Goal: Task Accomplishment & Management: Use online tool/utility

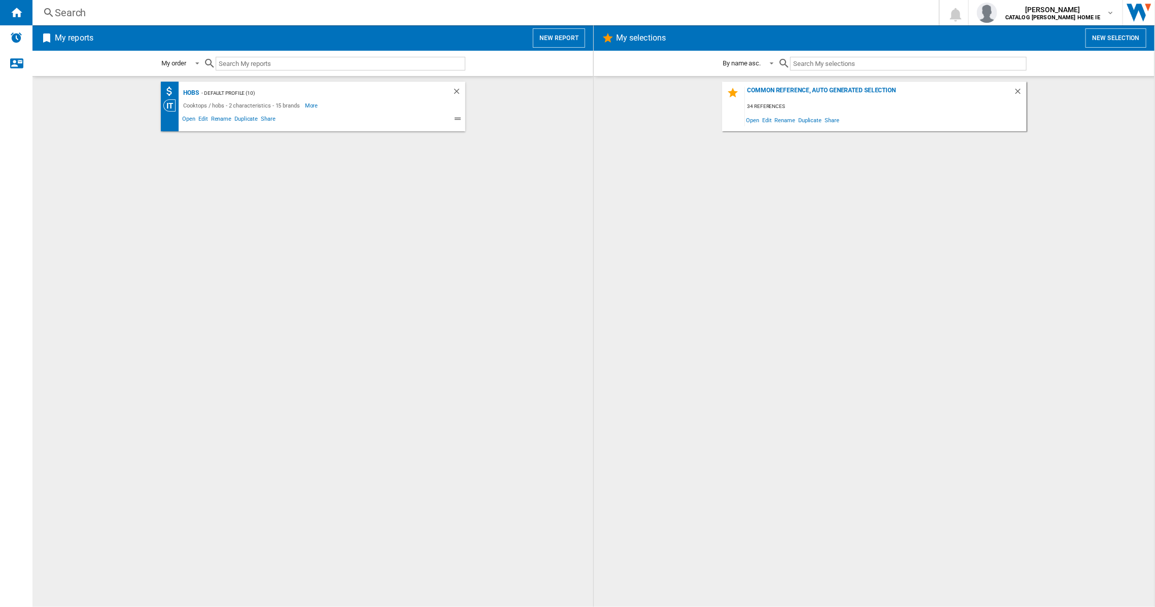
click at [566, 32] on button "New report" at bounding box center [559, 37] width 52 height 19
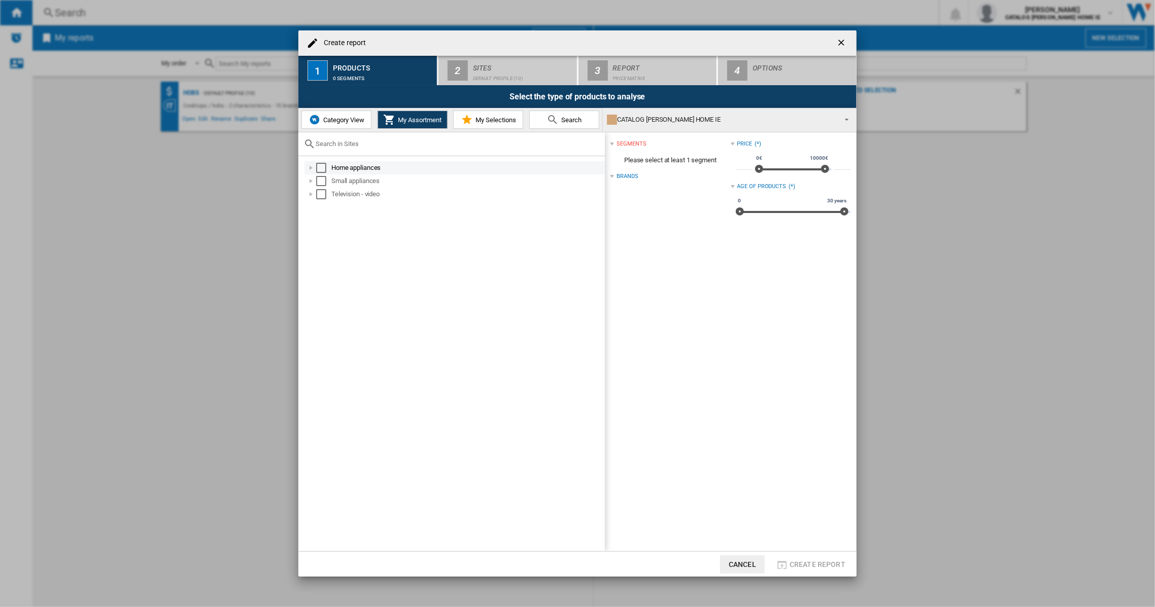
click at [323, 170] on div "Select" at bounding box center [321, 168] width 10 height 10
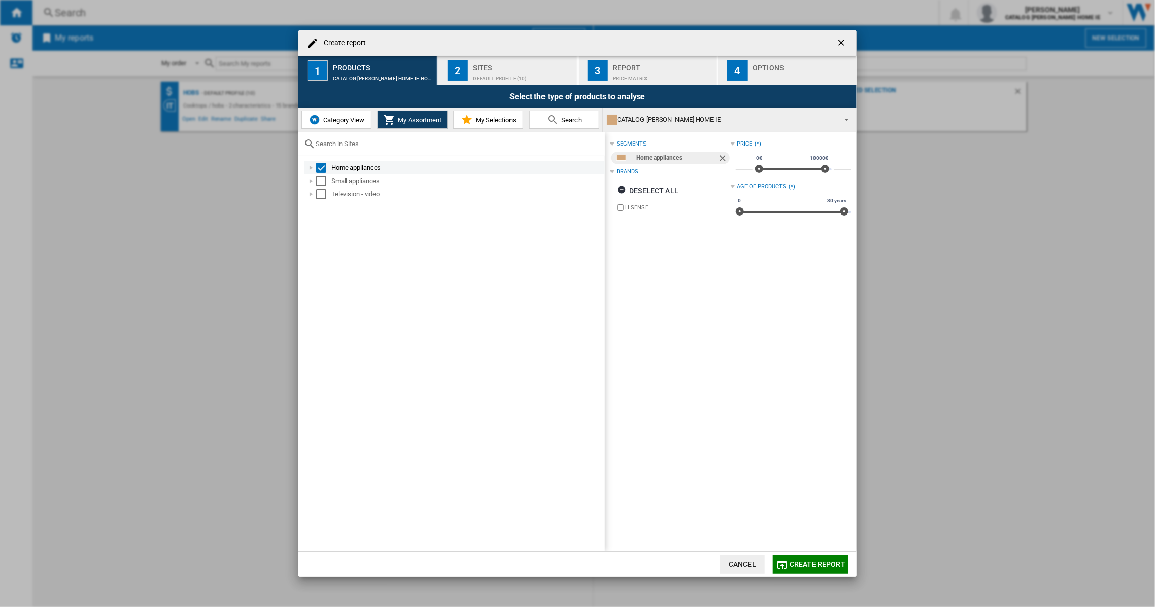
click at [308, 167] on div at bounding box center [311, 168] width 10 height 10
click at [366, 181] on div "Home appliances" at bounding box center [472, 181] width 261 height 10
click at [362, 193] on div "Hisense" at bounding box center [479, 194] width 250 height 10
click at [820, 566] on span "Create report" at bounding box center [817, 565] width 56 height 8
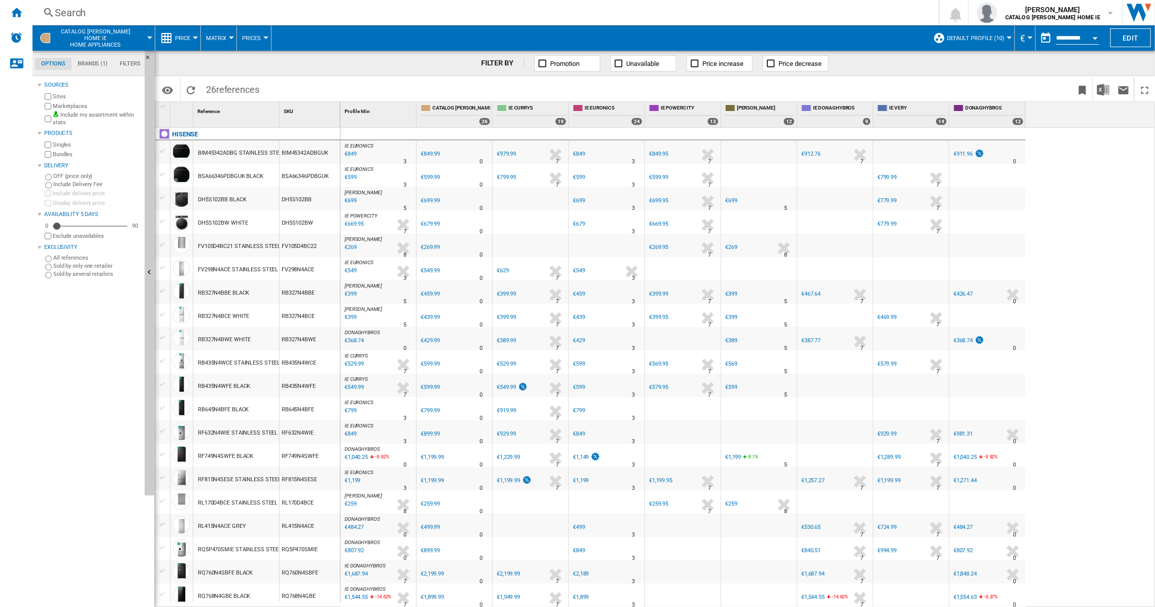
click at [247, 361] on div "RB435N4WCE STAINLESS STEEL" at bounding box center [239, 363] width 82 height 23
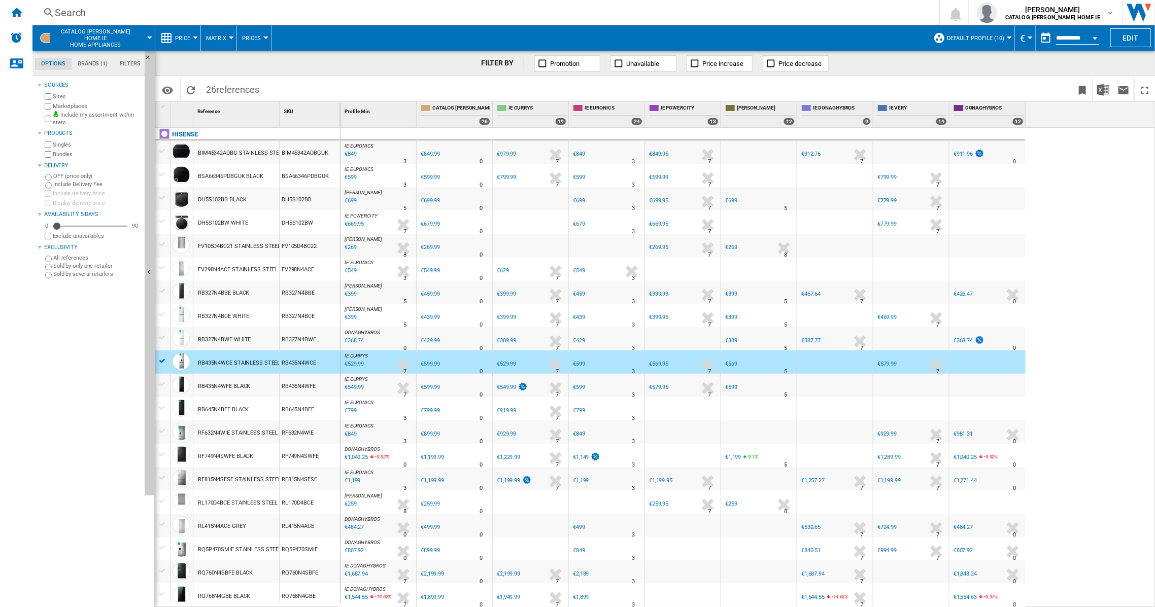
click at [227, 361] on div "RB435N4WCE STAINLESS STEEL" at bounding box center [239, 363] width 82 height 23
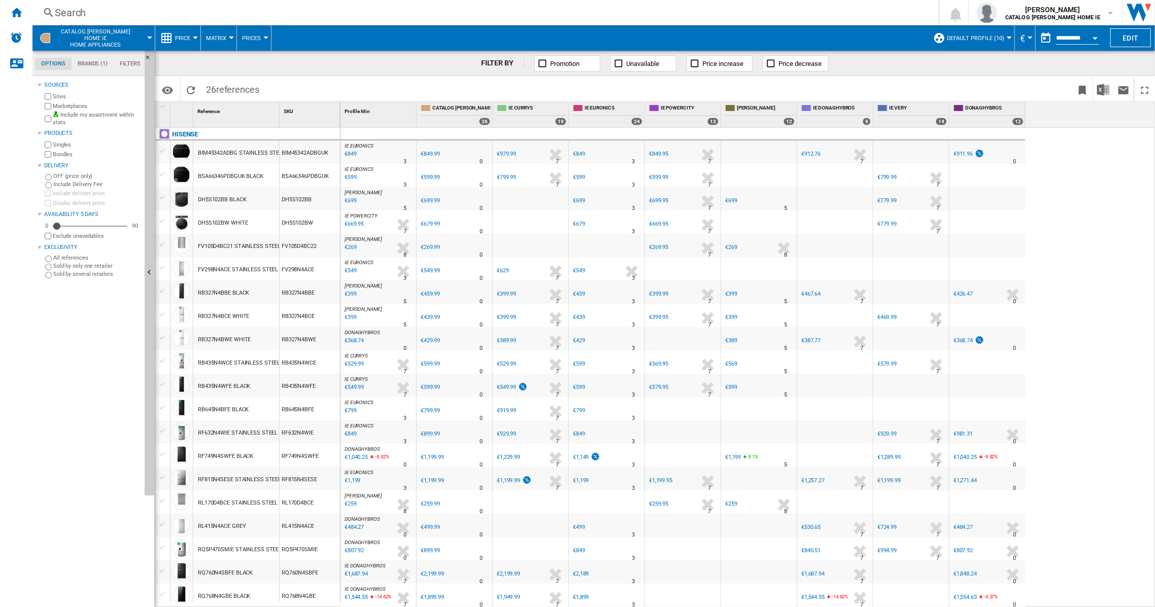
click at [226, 361] on div "RB435N4WCE STAINLESS STEEL" at bounding box center [239, 363] width 82 height 23
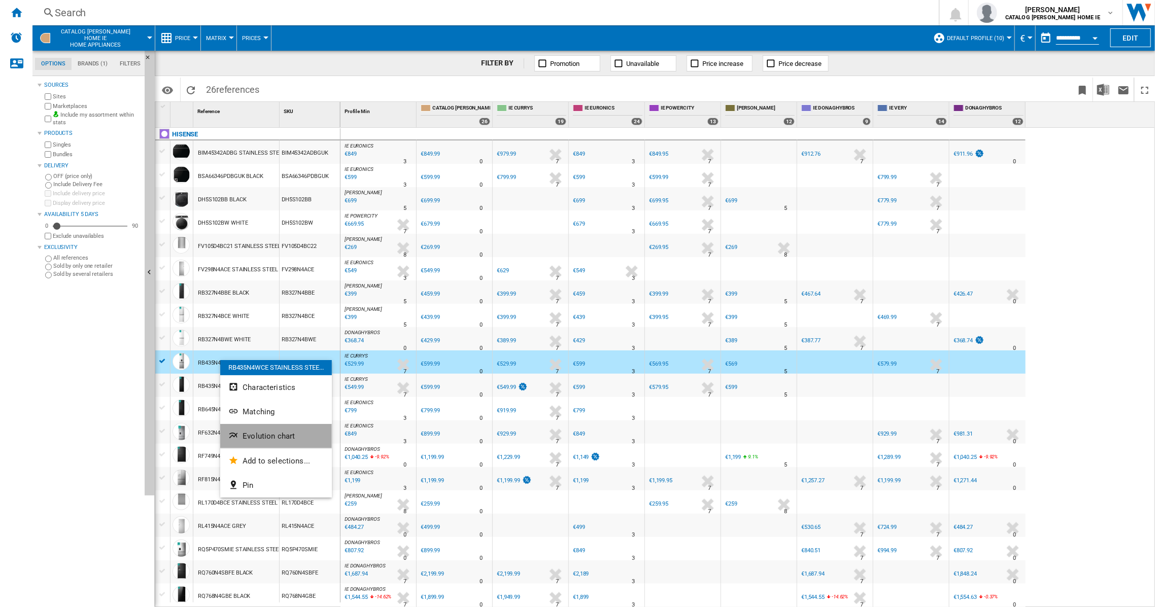
click at [271, 436] on span "Evolution chart" at bounding box center [268, 436] width 52 height 9
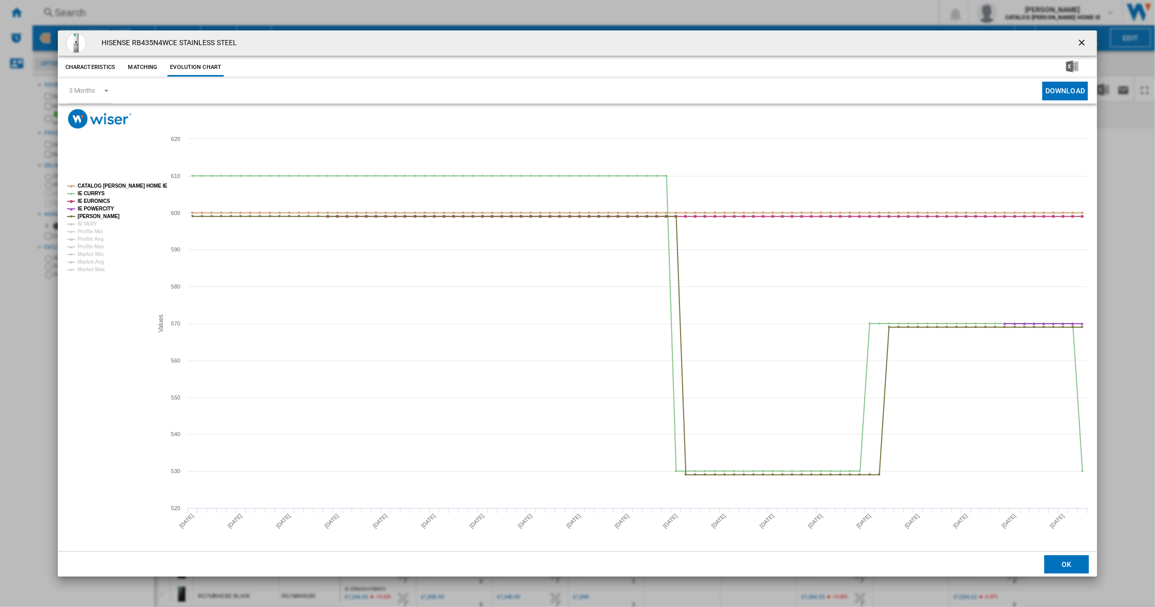
click at [1079, 41] on ng-md-icon "getI18NText('BUTTONS.CLOSE_DIALOG')" at bounding box center [1082, 44] width 12 height 12
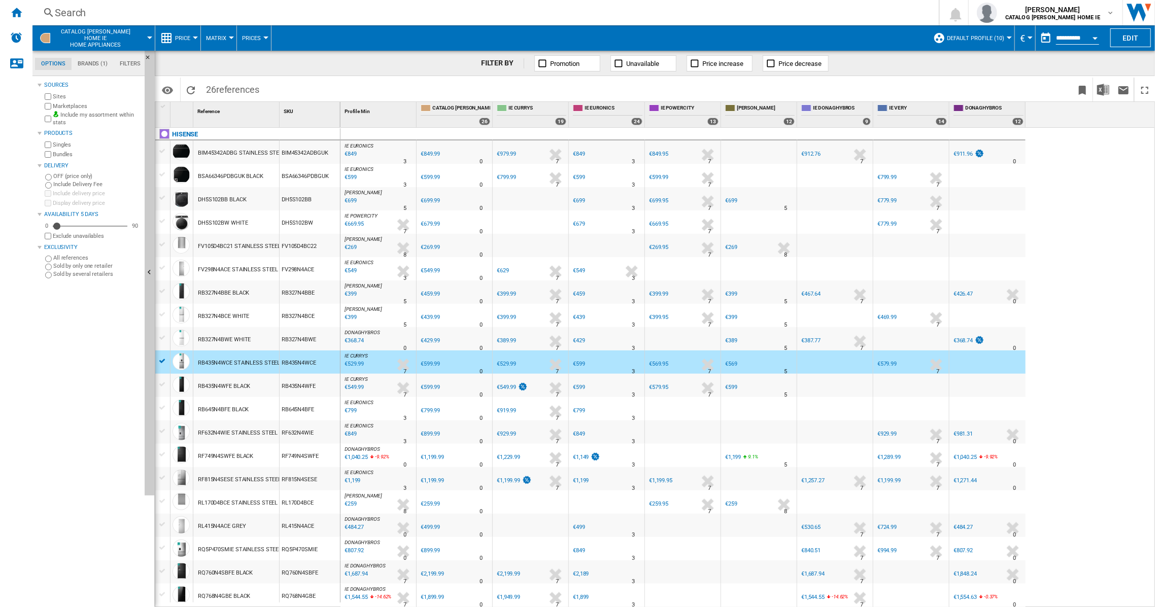
click at [213, 387] on div "RB435N4WFE BLACK" at bounding box center [224, 386] width 52 height 23
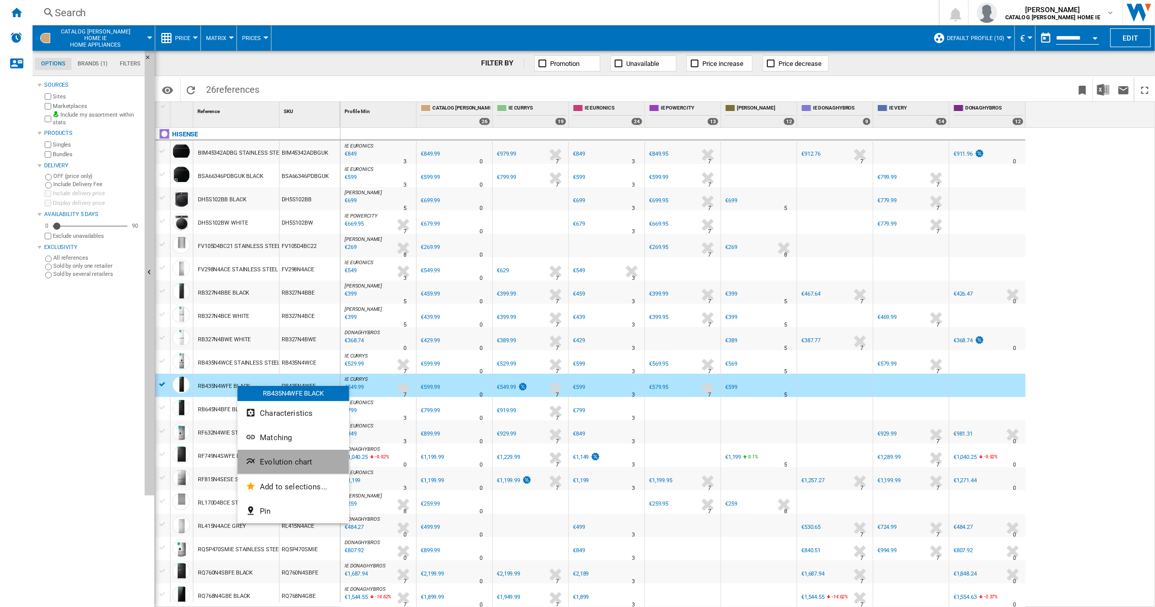
click at [285, 457] on button "Evolution chart" at bounding box center [293, 462] width 112 height 24
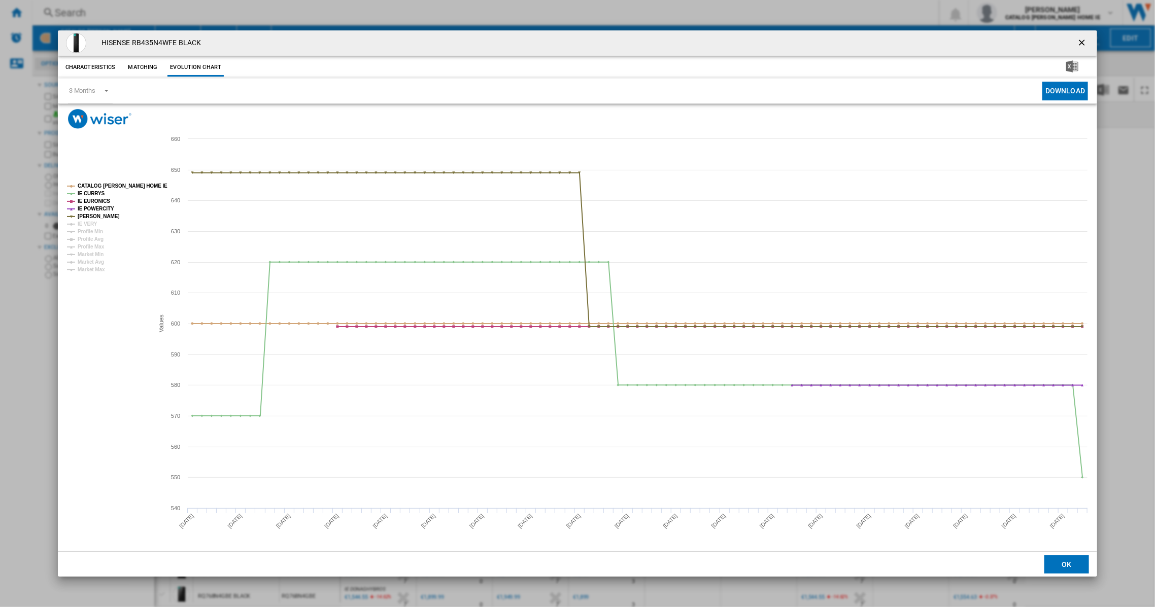
click at [1083, 44] on ng-md-icon "getI18NText('BUTTONS.CLOSE_DIALOG')" at bounding box center [1082, 44] width 12 height 12
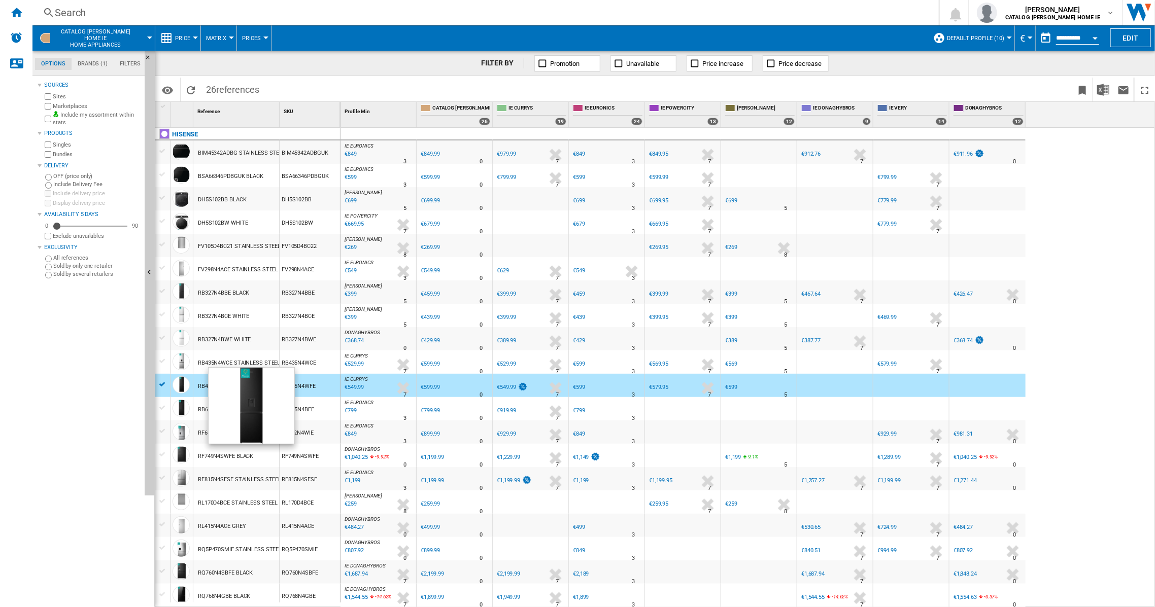
click at [187, 381] on div at bounding box center [180, 384] width 17 height 17
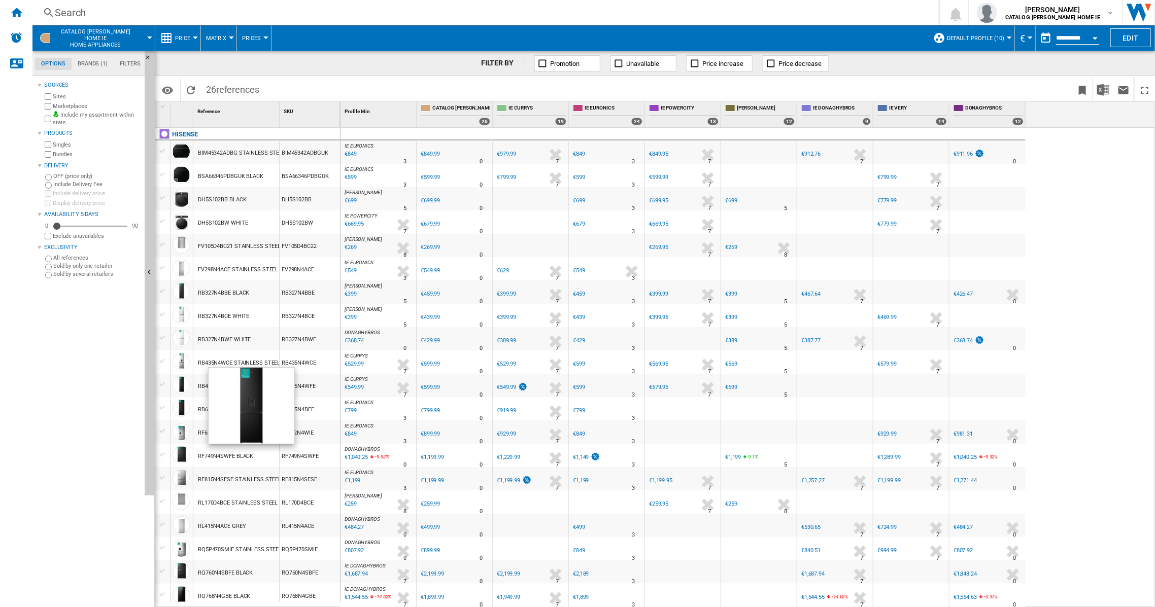
click at [187, 381] on div at bounding box center [180, 384] width 17 height 17
